Goal: Find specific page/section: Find specific page/section

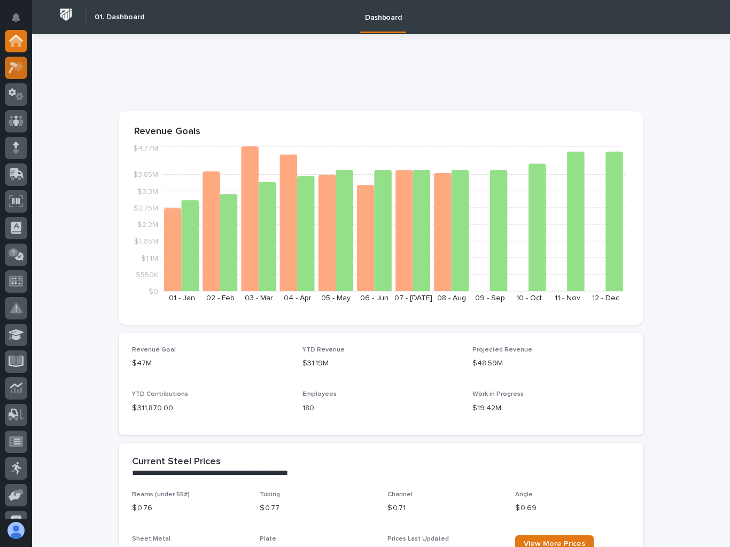
click at [15, 68] on icon at bounding box center [18, 66] width 9 height 11
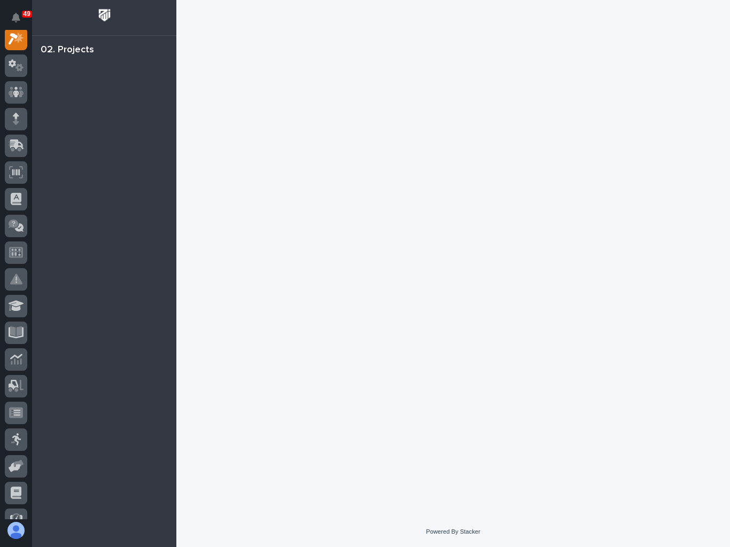
scroll to position [27, 0]
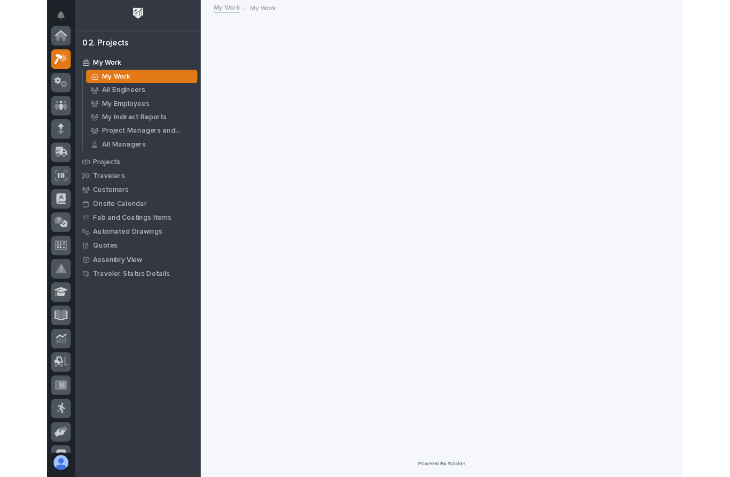
scroll to position [27, 0]
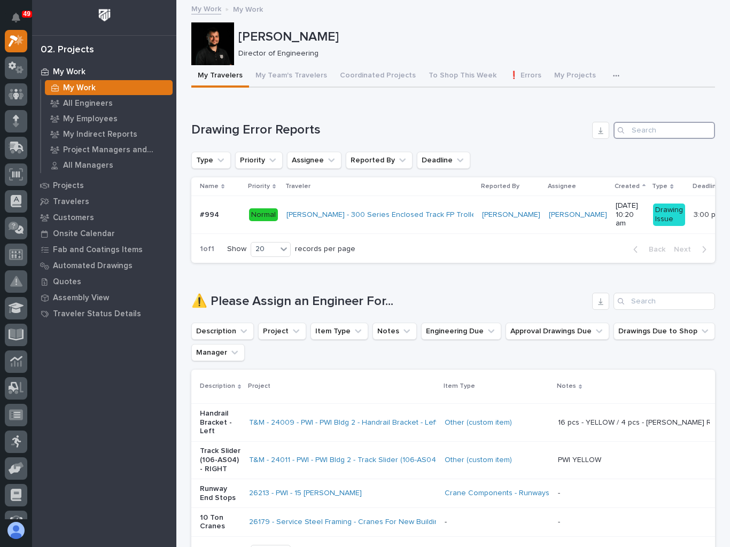
click at [663, 130] on input "Search" at bounding box center [664, 130] width 102 height 17
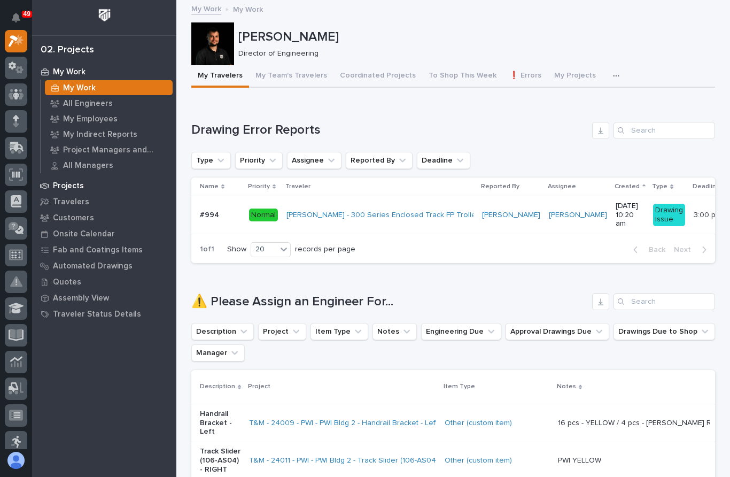
click at [66, 183] on p "Projects" at bounding box center [68, 186] width 31 height 10
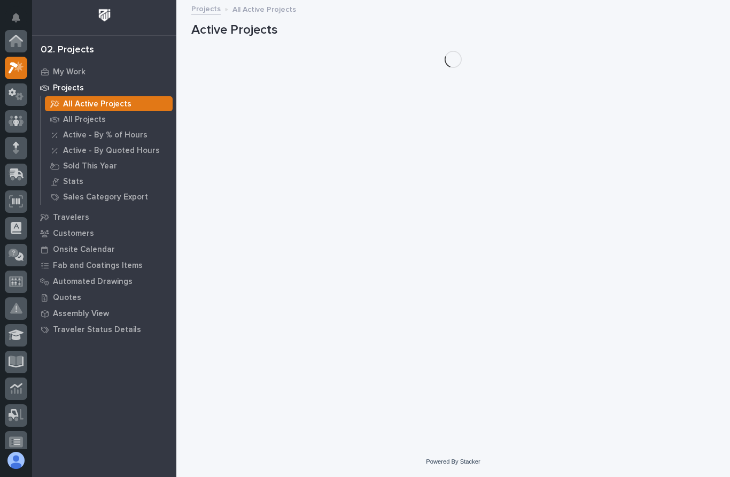
scroll to position [27, 0]
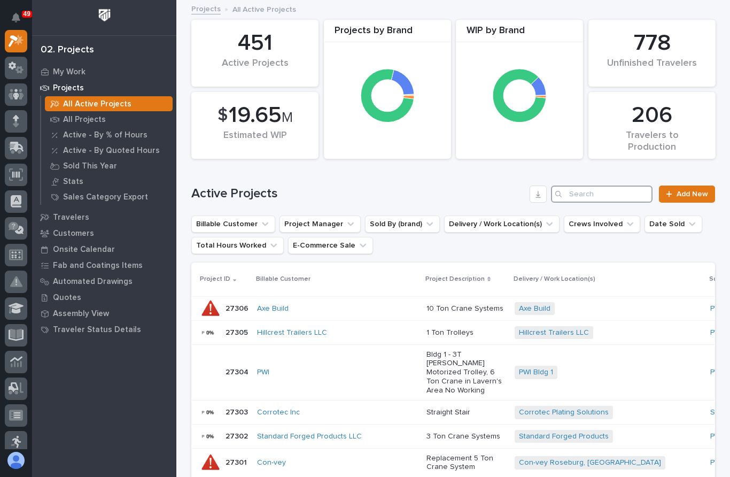
click at [586, 196] on input "Search" at bounding box center [602, 193] width 102 height 17
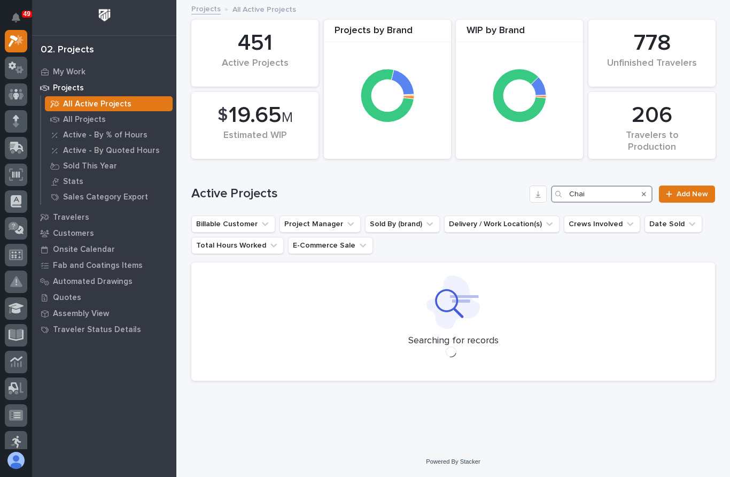
type input "Cha"
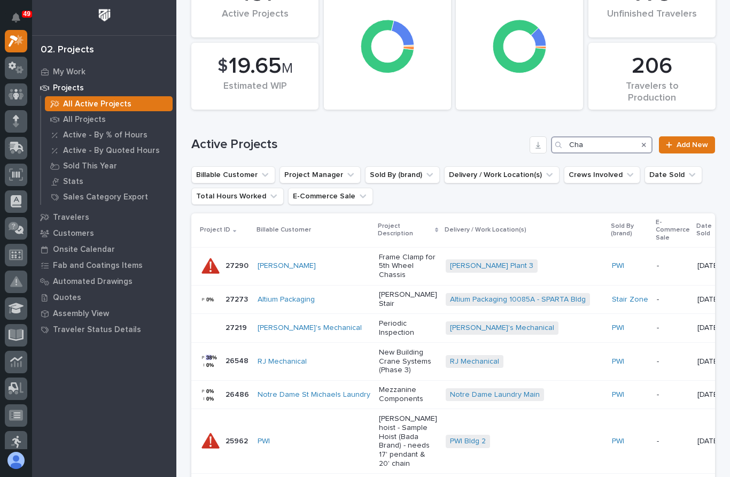
scroll to position [47, 0]
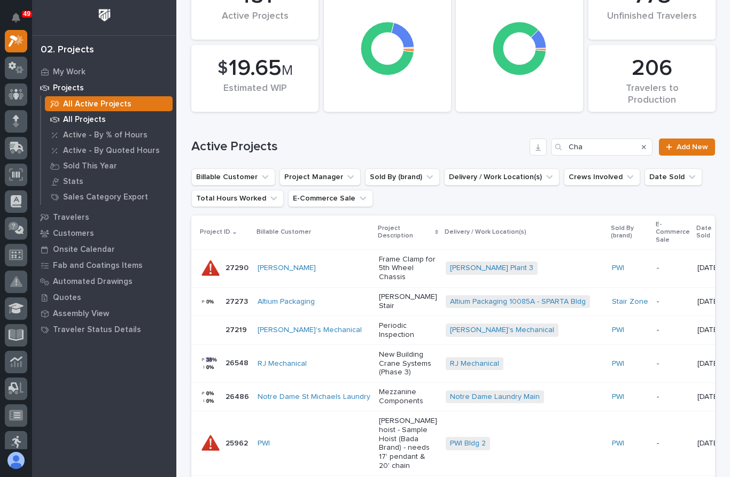
click at [80, 115] on p "All Projects" at bounding box center [84, 120] width 43 height 10
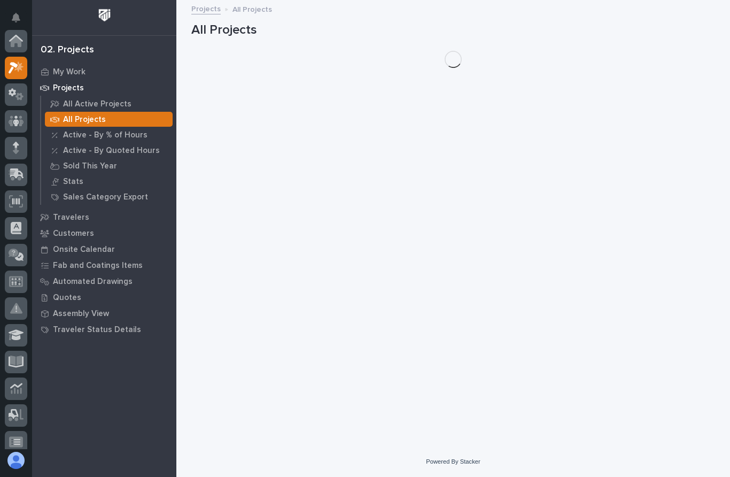
scroll to position [27, 0]
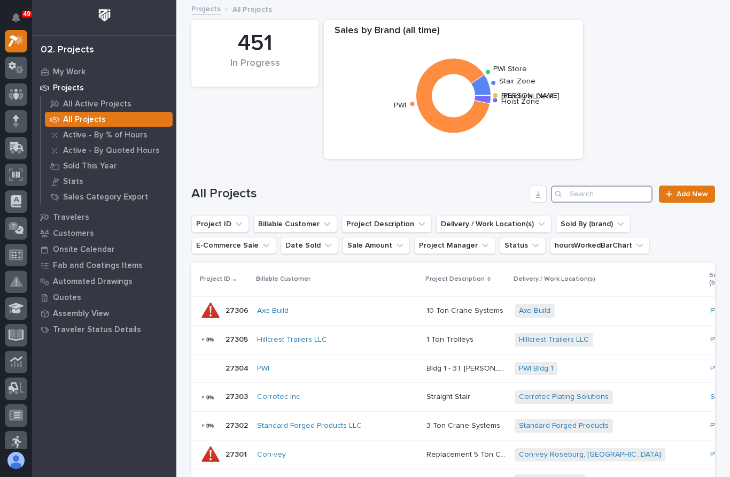
click at [595, 194] on input "Search" at bounding box center [602, 193] width 102 height 17
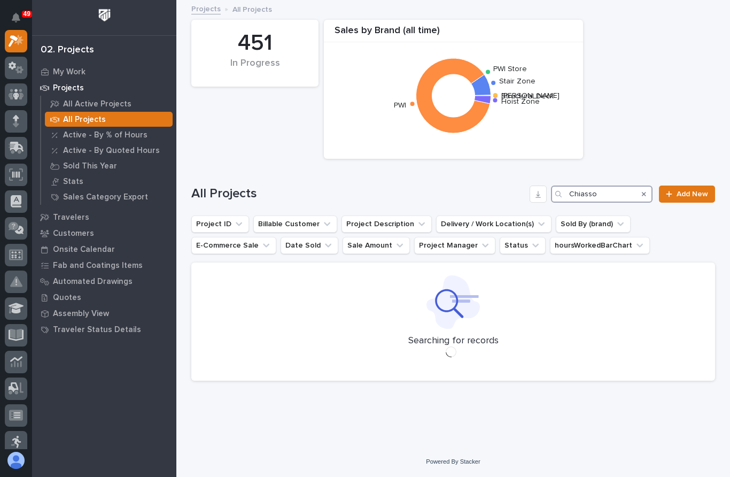
type input "[PERSON_NAME]"
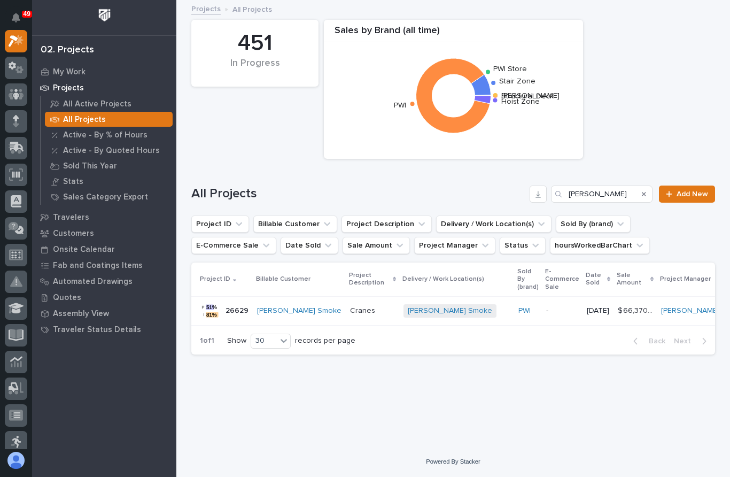
click at [350, 313] on p at bounding box center [372, 310] width 45 height 9
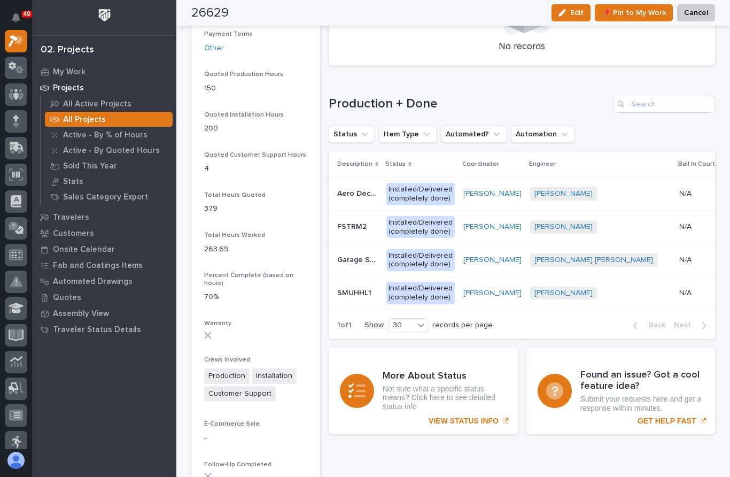
scroll to position [767, 0]
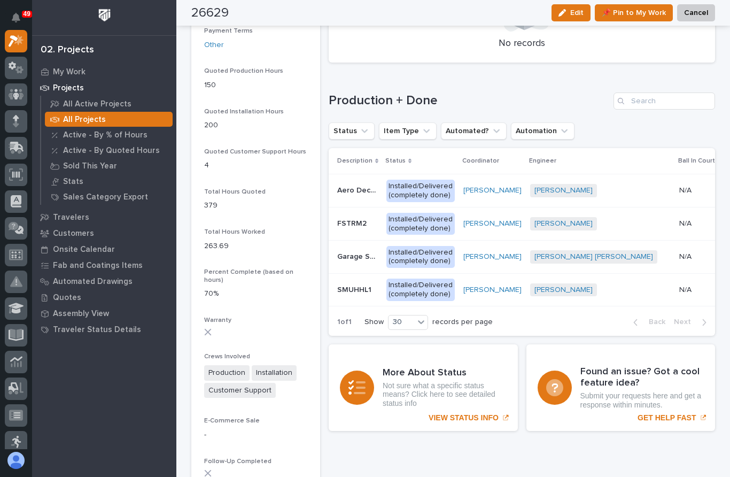
click at [679, 283] on p "N/A" at bounding box center [686, 288] width 14 height 11
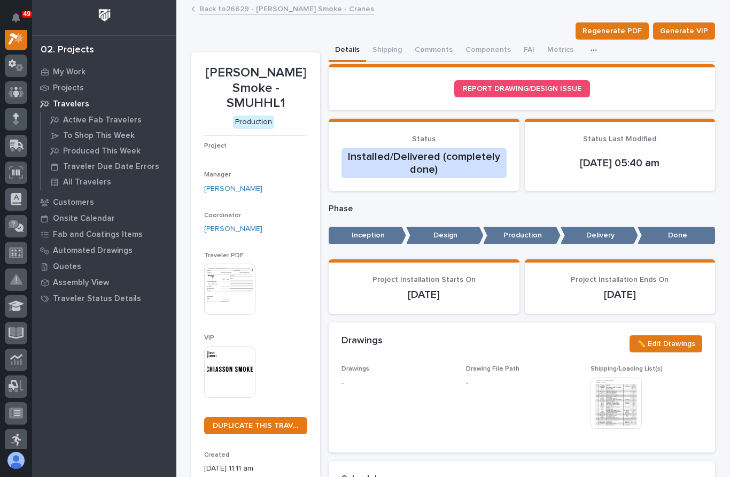
scroll to position [27, 0]
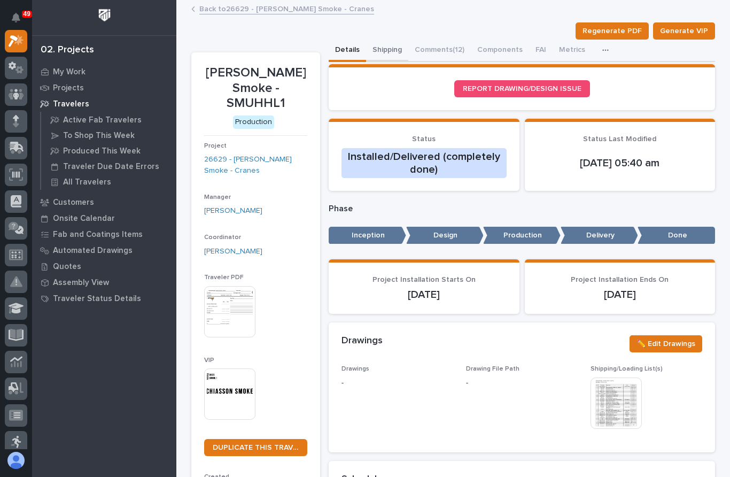
click at [394, 52] on button "Shipping" at bounding box center [387, 51] width 42 height 22
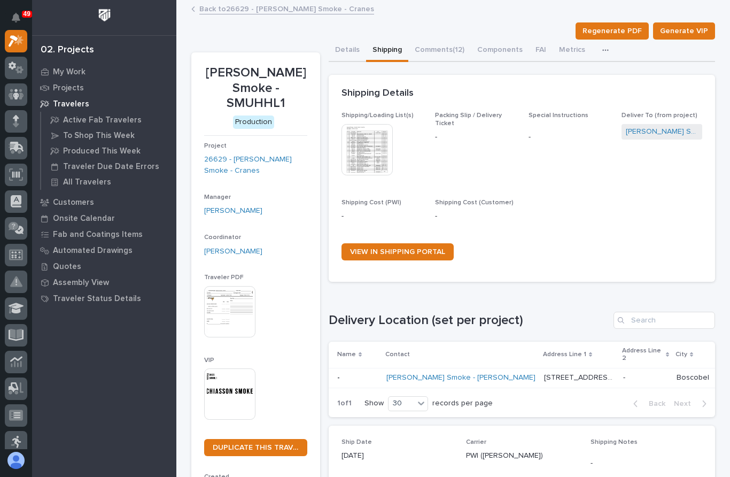
click at [376, 139] on img at bounding box center [366, 149] width 51 height 51
click at [435, 56] on button "Comments (12)" at bounding box center [439, 51] width 63 height 22
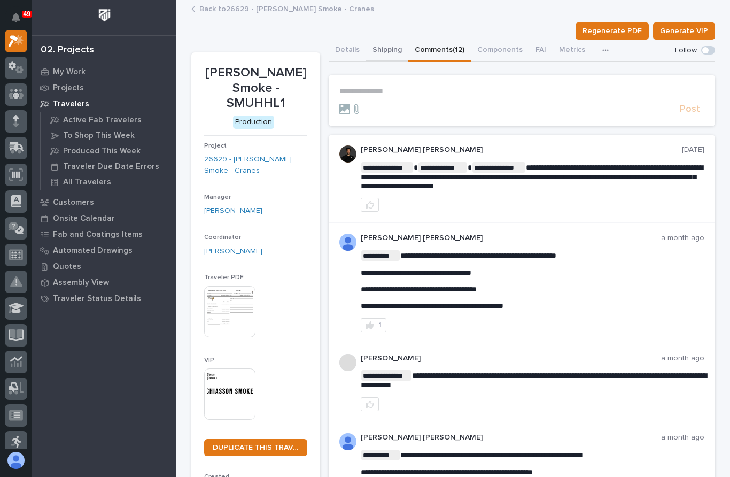
click at [383, 50] on button "Shipping" at bounding box center [387, 51] width 42 height 22
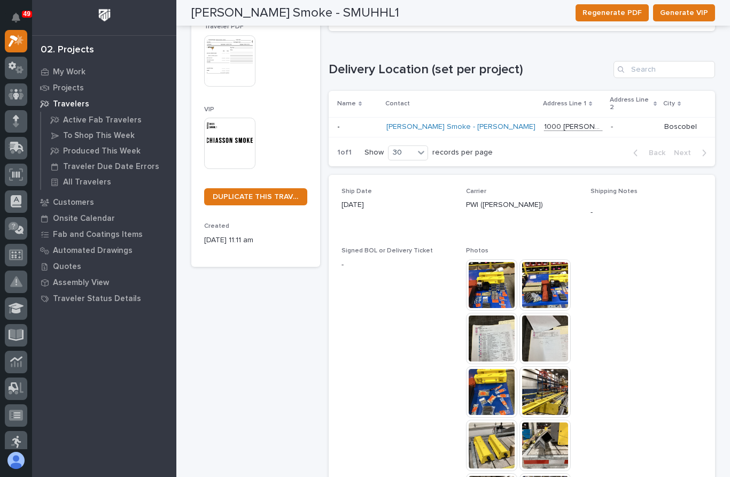
scroll to position [309, 0]
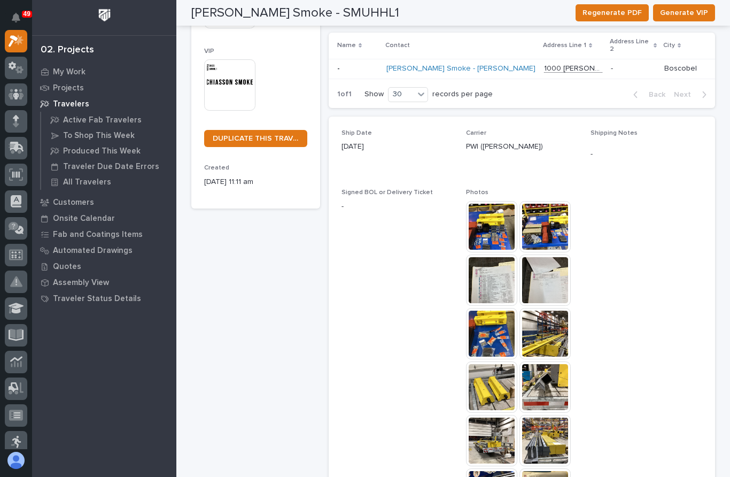
click at [496, 271] on img at bounding box center [491, 279] width 51 height 51
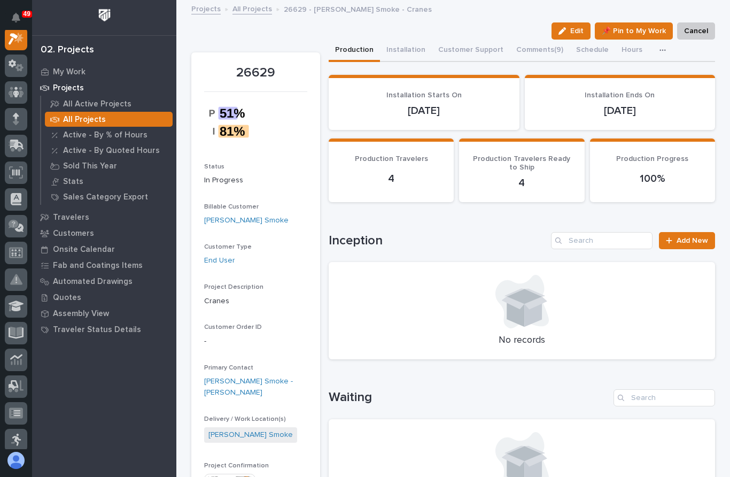
click at [653, 47] on button "button" at bounding box center [665, 50] width 24 height 21
click at [659, 53] on div "button" at bounding box center [664, 49] width 11 height 7
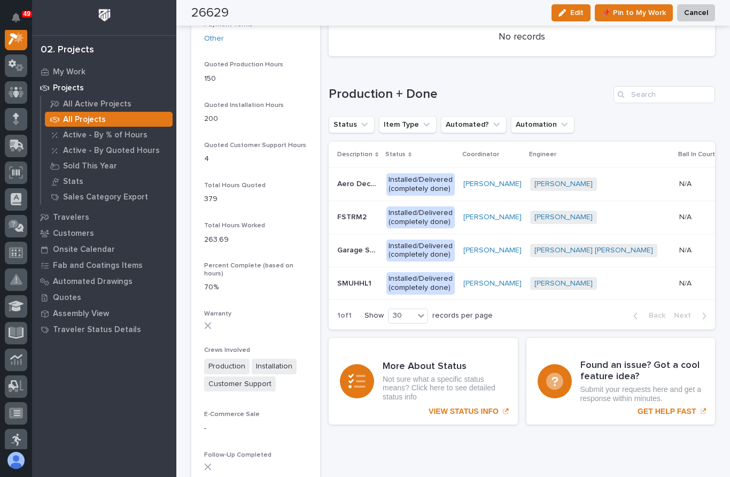
scroll to position [779, 0]
